Goal: Transaction & Acquisition: Purchase product/service

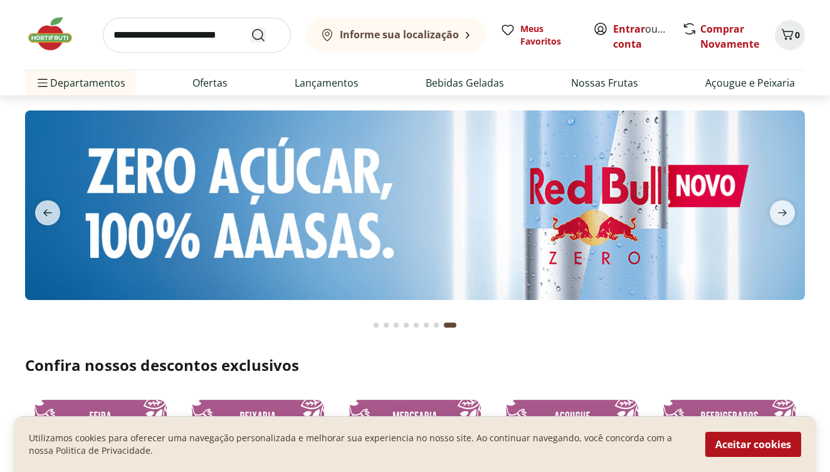
click at [259, 38] on icon "Submit Search" at bounding box center [258, 35] width 15 height 15
click at [111, 37] on input "search" at bounding box center [197, 35] width 188 height 35
type input "**********"
click at [266, 34] on button "Submit Search" at bounding box center [266, 35] width 30 height 15
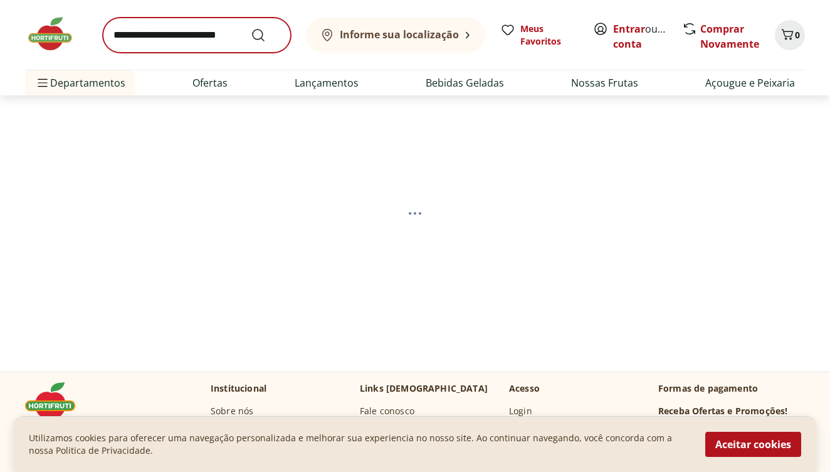
select select "**********"
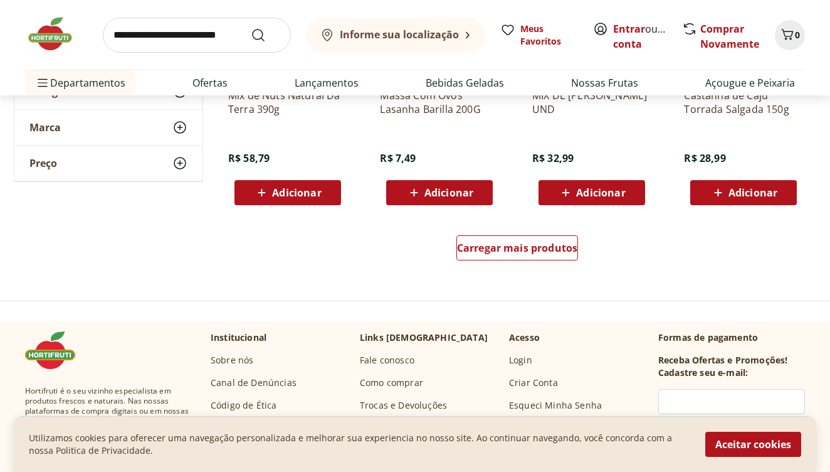
scroll to position [833, 0]
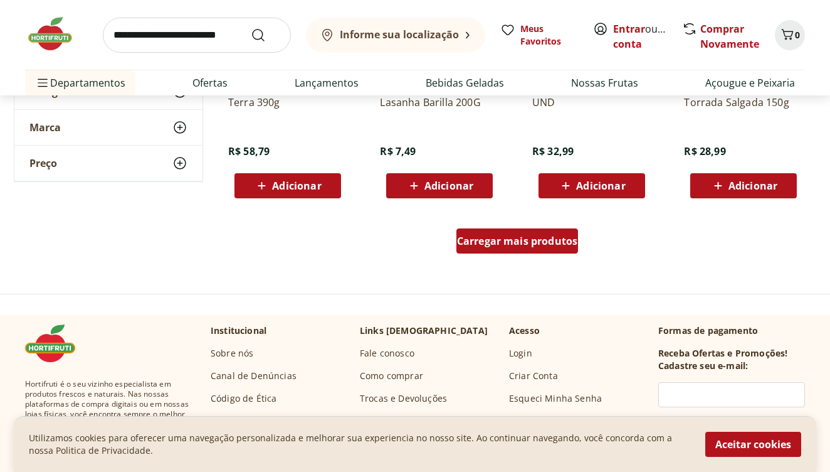
click at [484, 244] on span "Carregar mais produtos" at bounding box center [517, 241] width 121 height 10
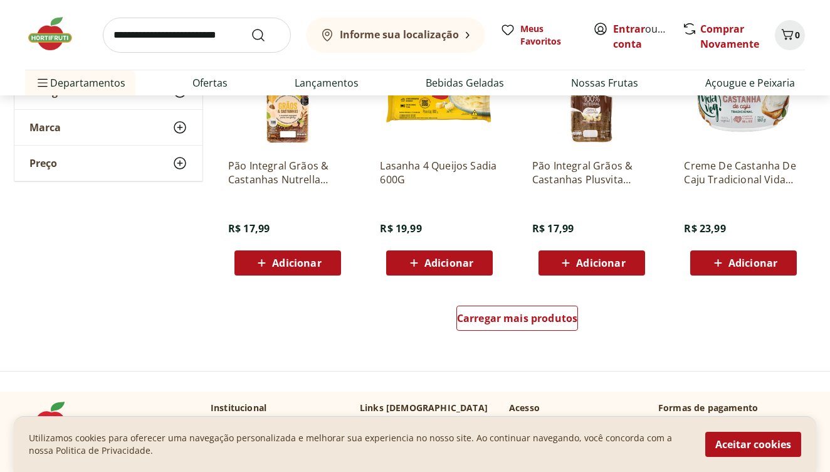
scroll to position [1582, 0]
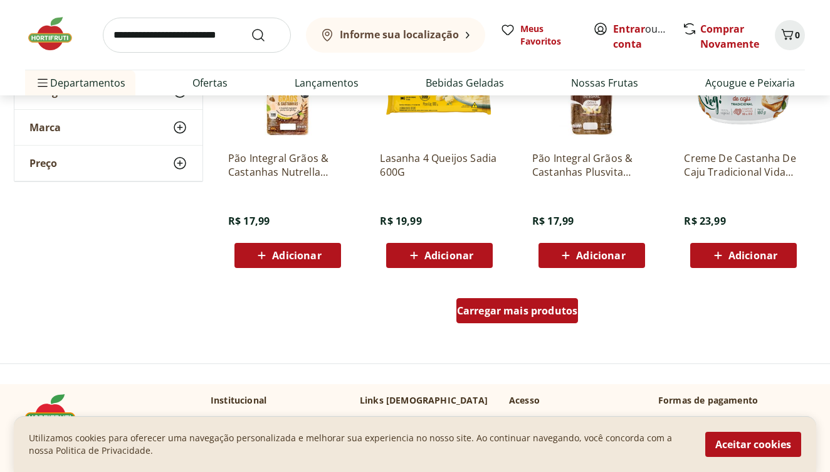
click at [492, 307] on span "Carregar mais produtos" at bounding box center [517, 310] width 121 height 10
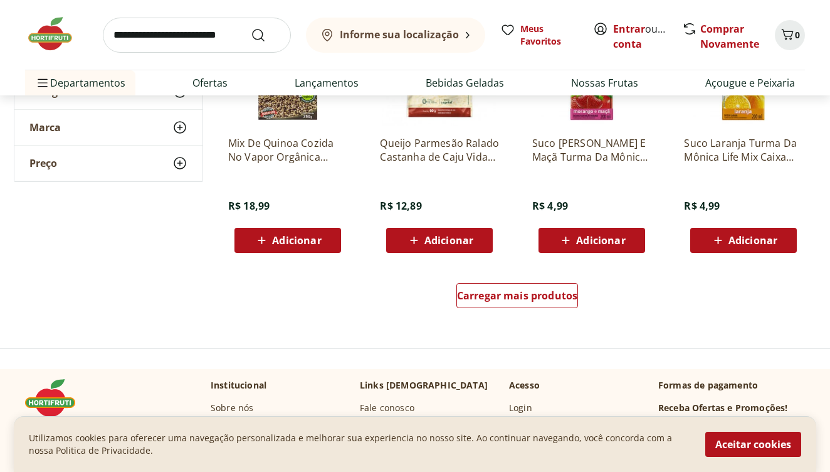
scroll to position [2429, 0]
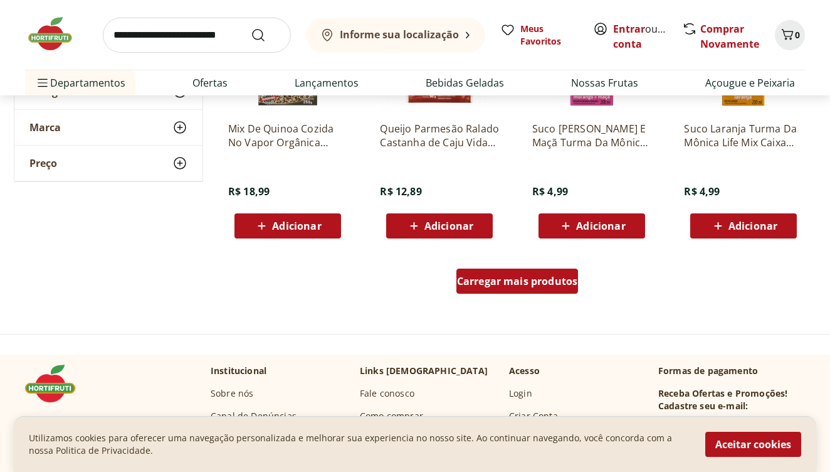
click at [492, 279] on span "Carregar mais produtos" at bounding box center [517, 281] width 121 height 10
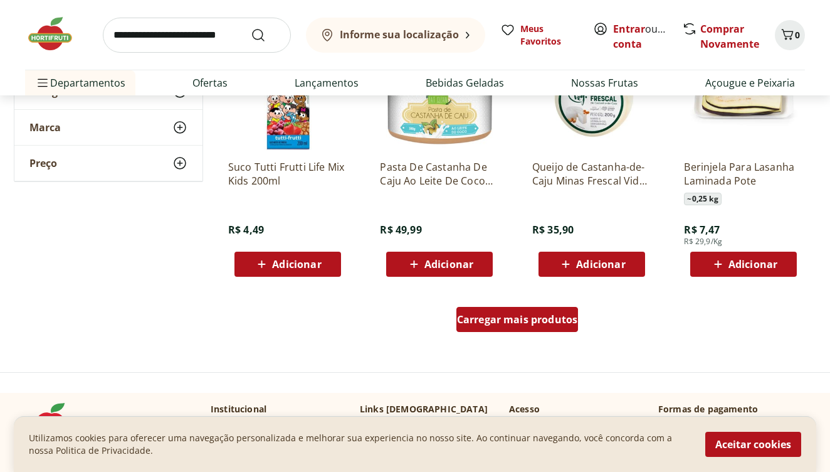
scroll to position [3209, 0]
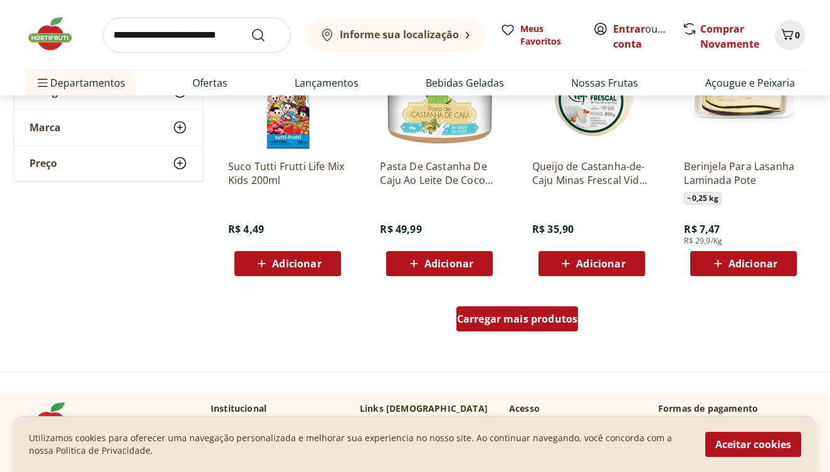
click at [505, 314] on span "Carregar mais produtos" at bounding box center [517, 319] width 121 height 10
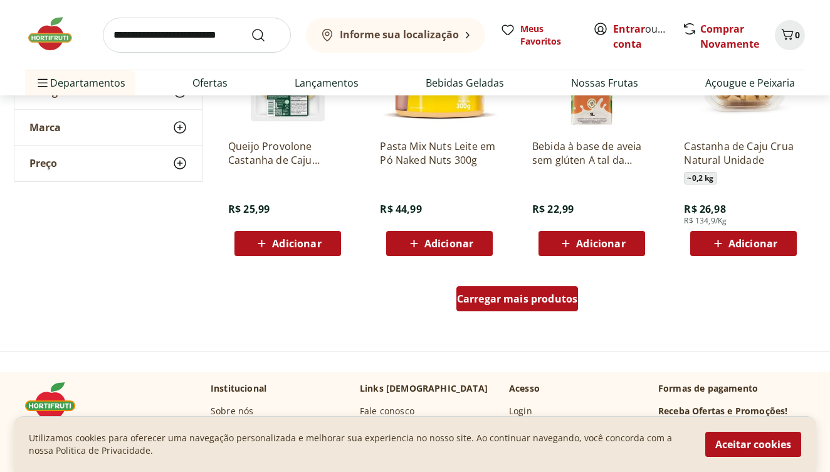
scroll to position [4048, 0]
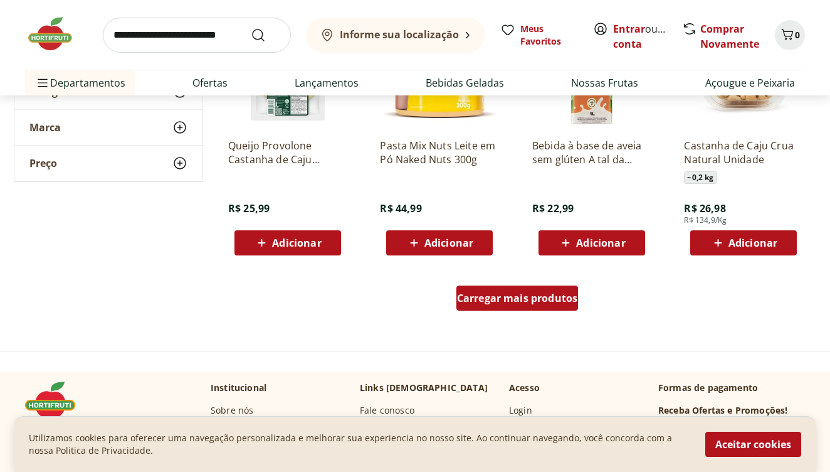
click at [504, 302] on span "Carregar mais produtos" at bounding box center [517, 298] width 121 height 10
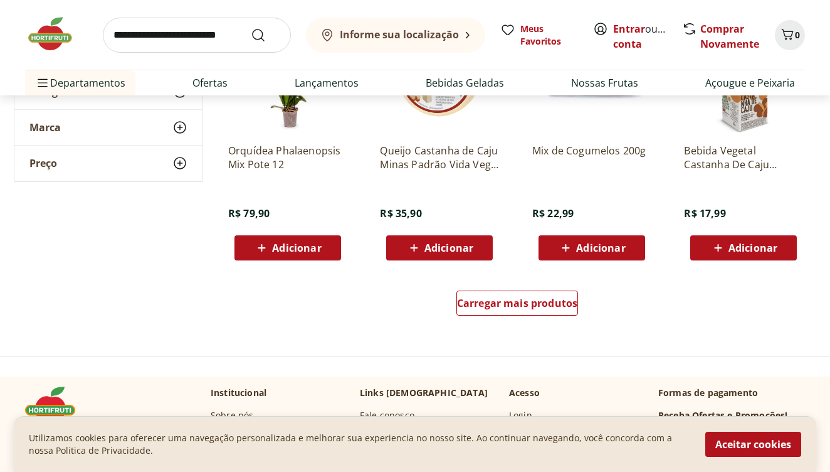
scroll to position [4861, 0]
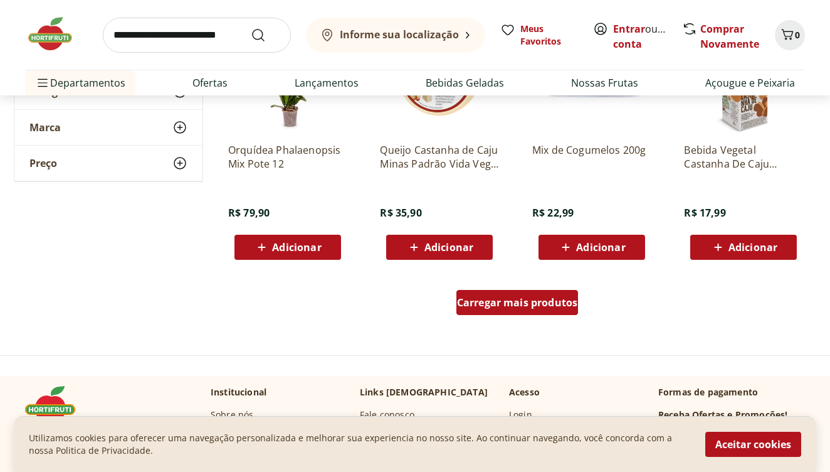
click at [502, 305] on span "Carregar mais produtos" at bounding box center [517, 302] width 121 height 10
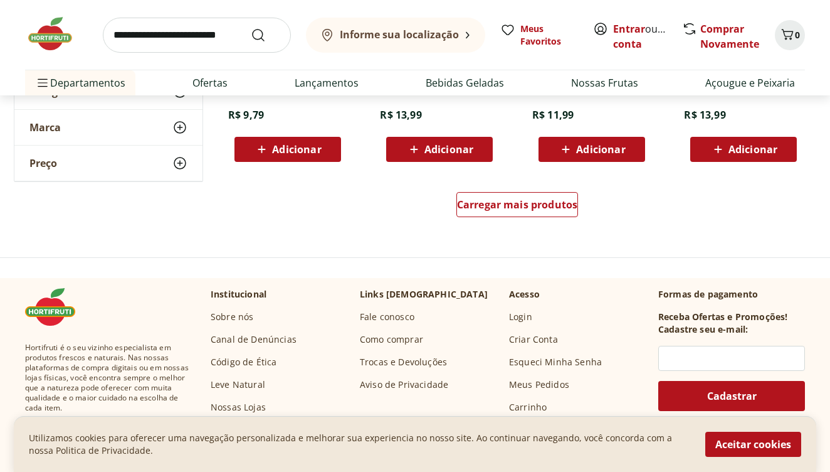
scroll to position [5777, 0]
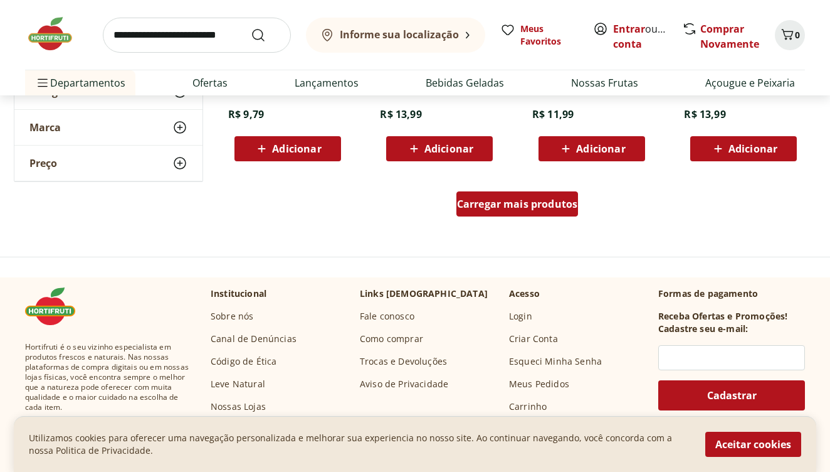
click at [505, 208] on span "Carregar mais produtos" at bounding box center [517, 204] width 121 height 10
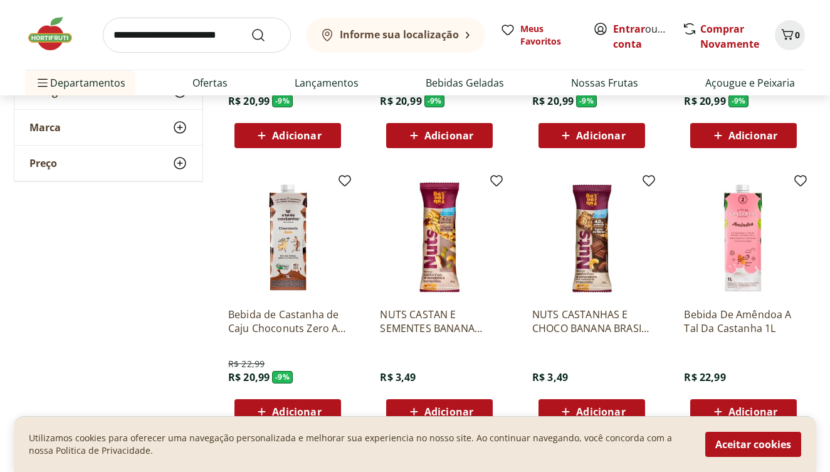
scroll to position [334, 0]
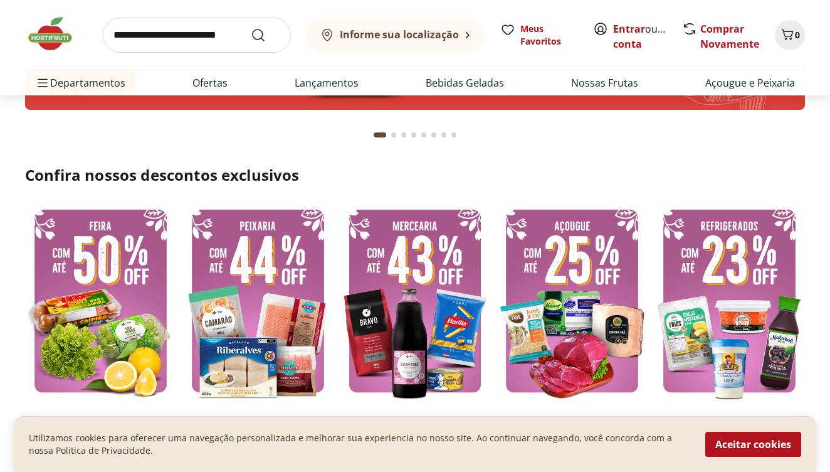
scroll to position [182, 0]
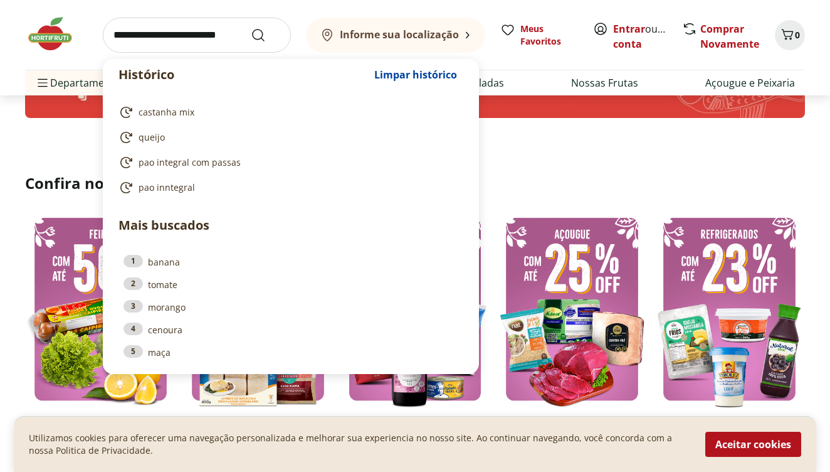
click at [116, 40] on input "search" at bounding box center [197, 35] width 188 height 35
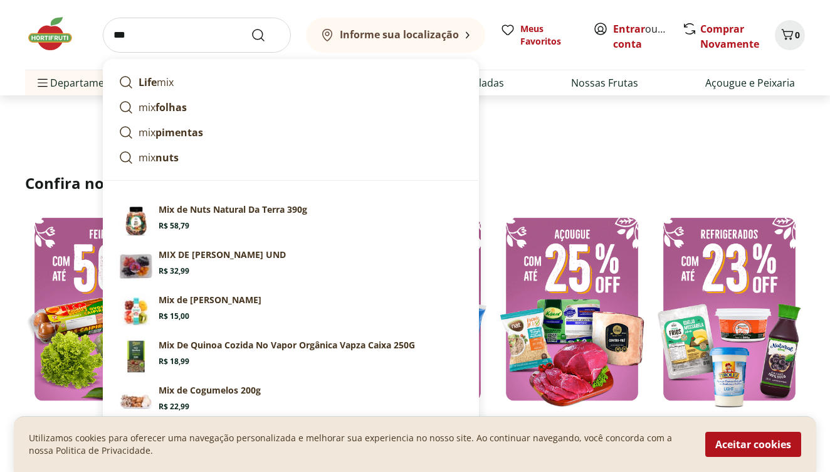
type input "***"
click at [266, 34] on button "Submit Search" at bounding box center [266, 35] width 30 height 15
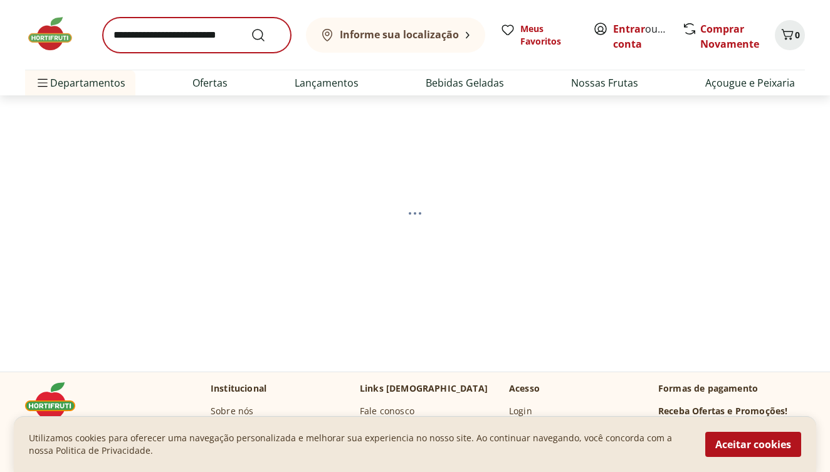
select select "**********"
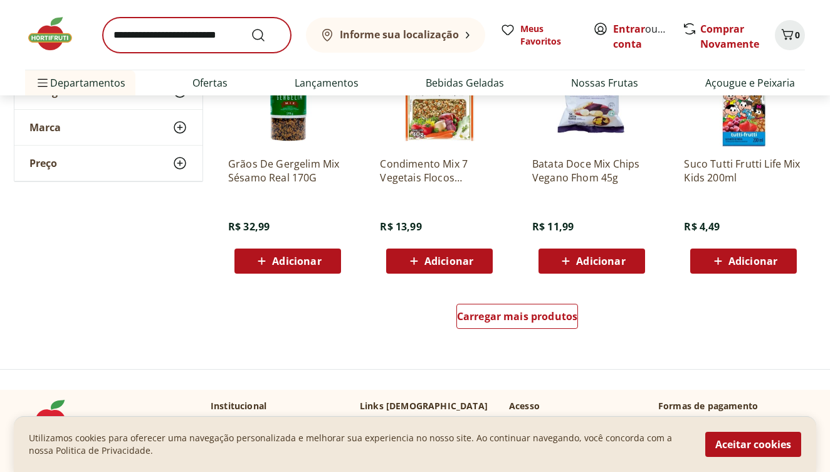
scroll to position [761, 0]
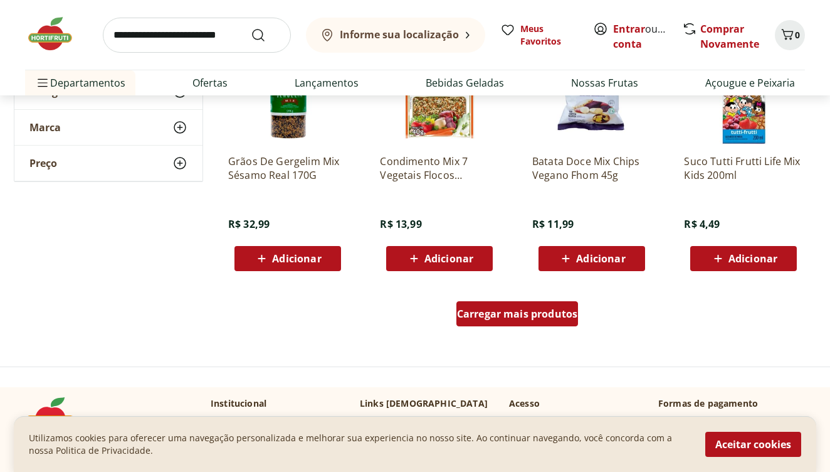
click at [496, 312] on span "Carregar mais produtos" at bounding box center [517, 314] width 121 height 10
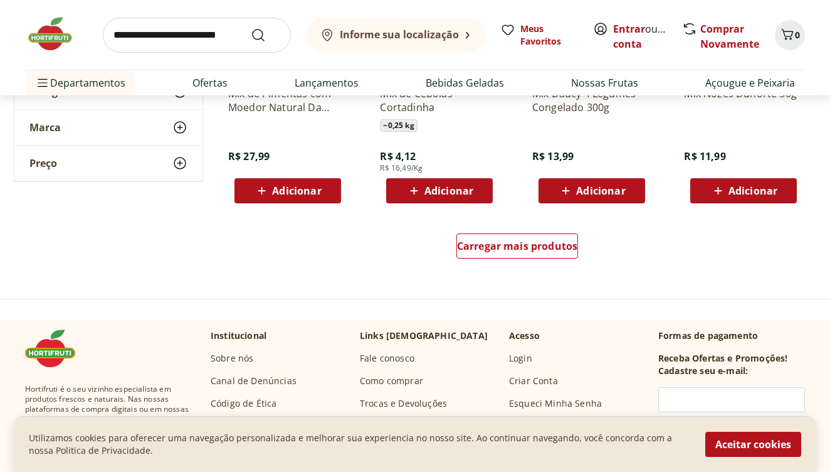
scroll to position [1660, 0]
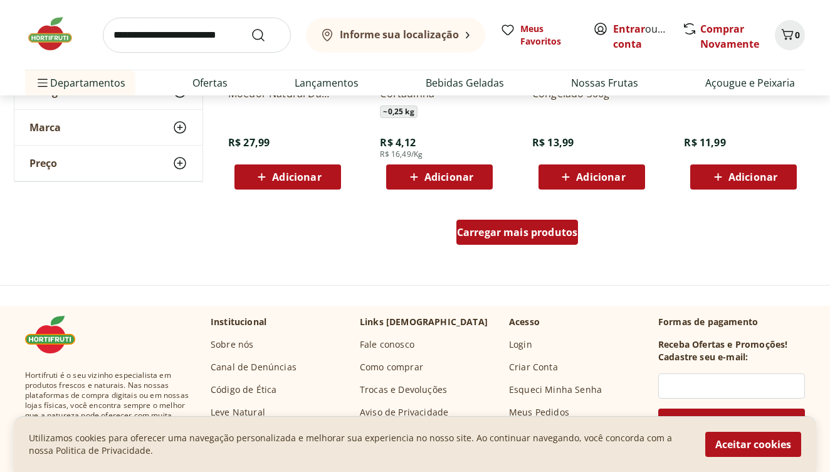
click at [505, 238] on div "Carregar mais produtos" at bounding box center [518, 232] width 122 height 25
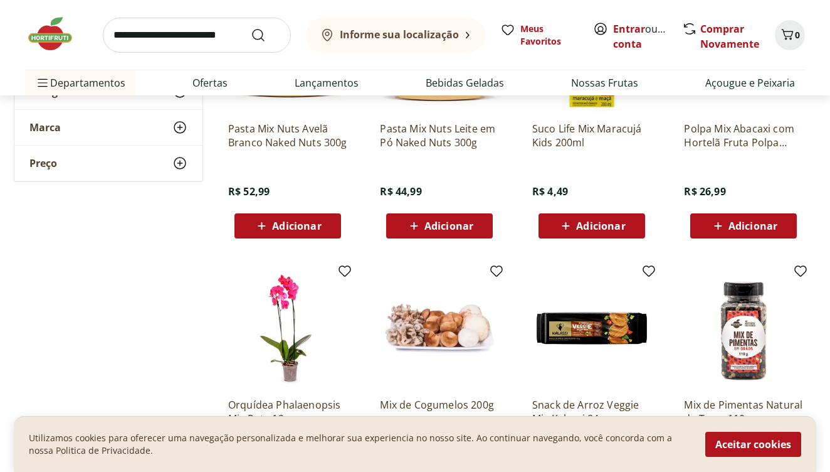
scroll to position [1012, 0]
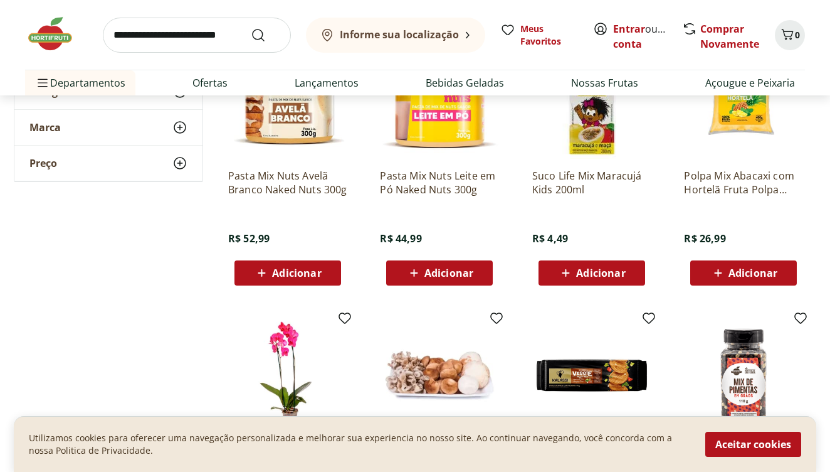
click at [115, 40] on input "search" at bounding box center [197, 35] width 188 height 35
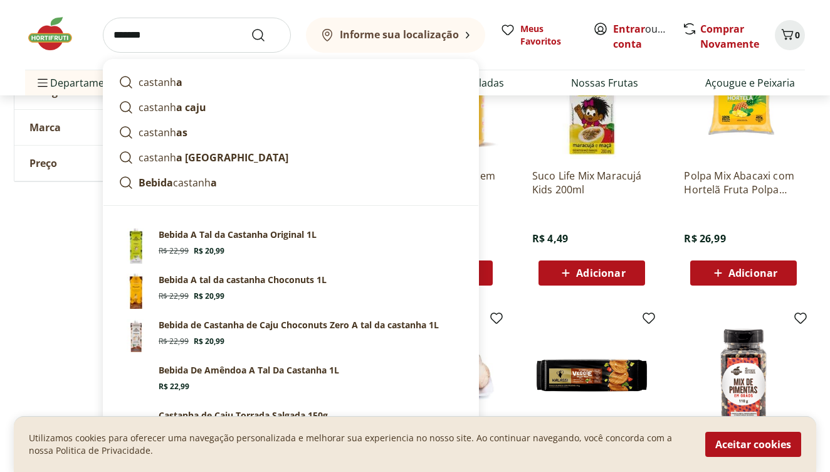
type input "********"
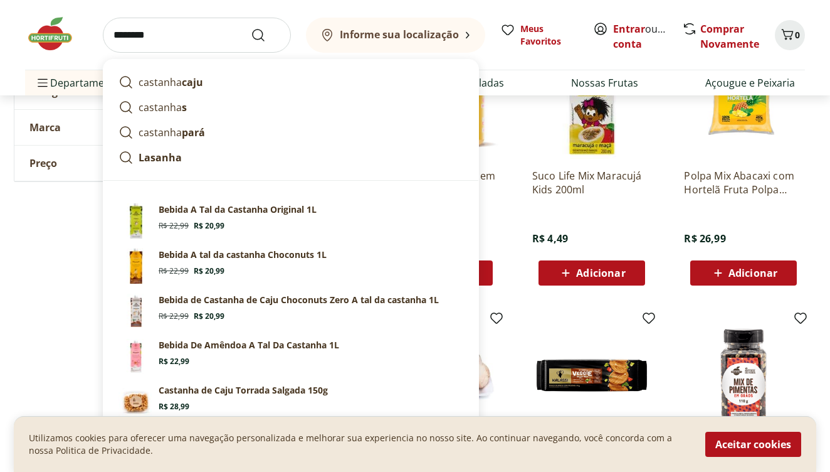
click at [266, 34] on button "Submit Search" at bounding box center [266, 35] width 30 height 15
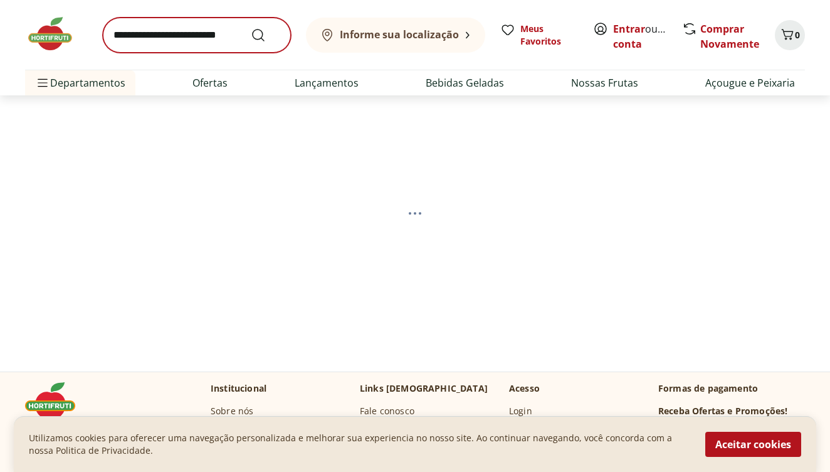
select select "**********"
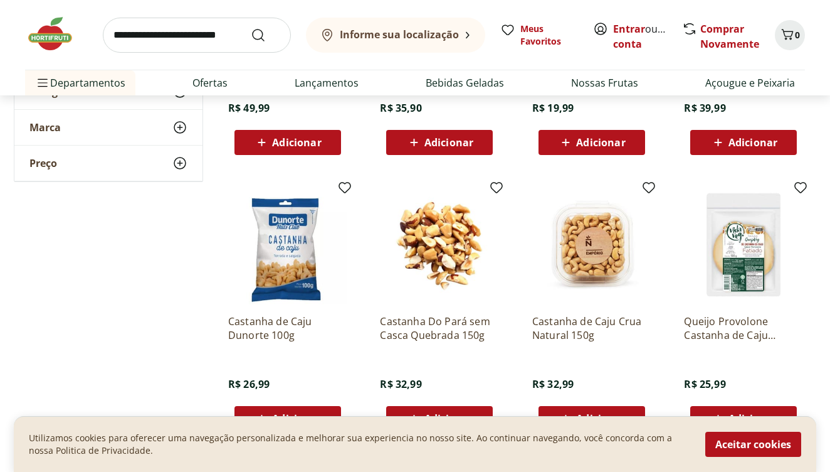
scroll to position [2236, 0]
click at [603, 275] on img at bounding box center [591, 244] width 119 height 119
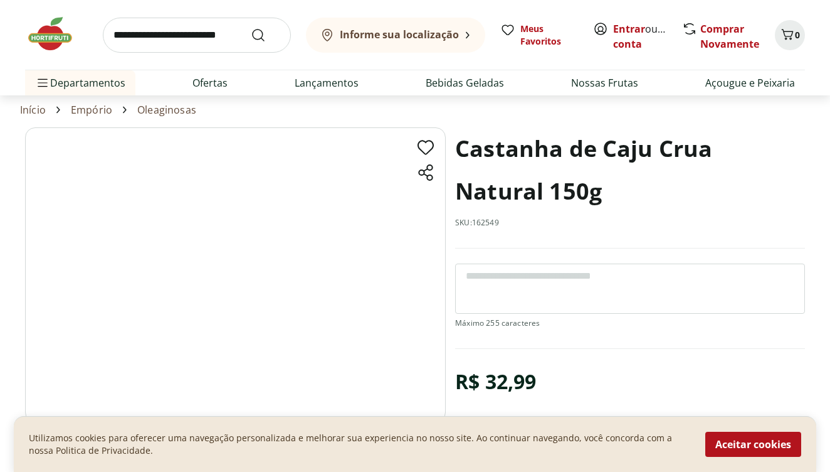
scroll to position [6, 0]
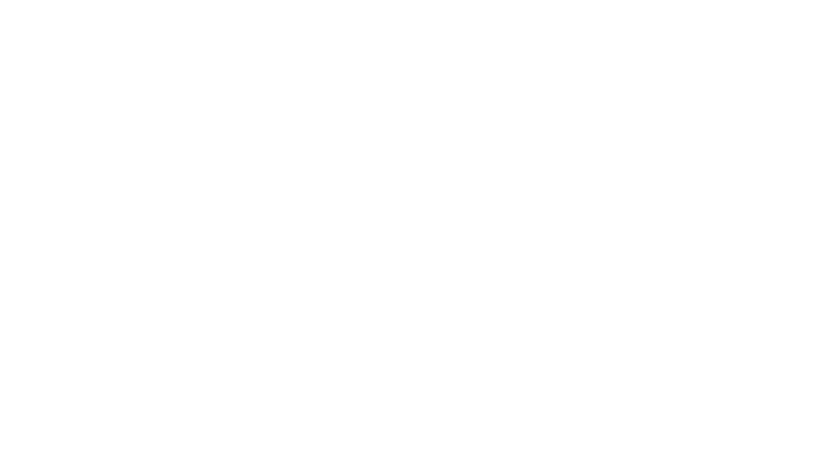
select select "**********"
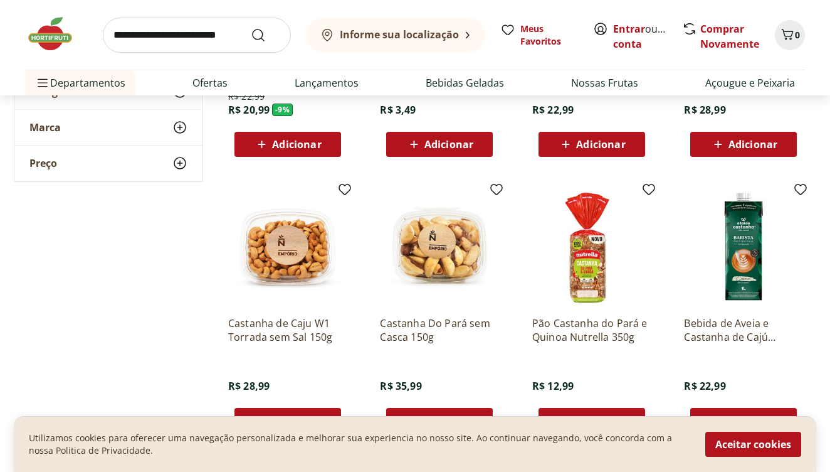
scroll to position [2667, 0]
